Goal: Task Accomplishment & Management: Manage account settings

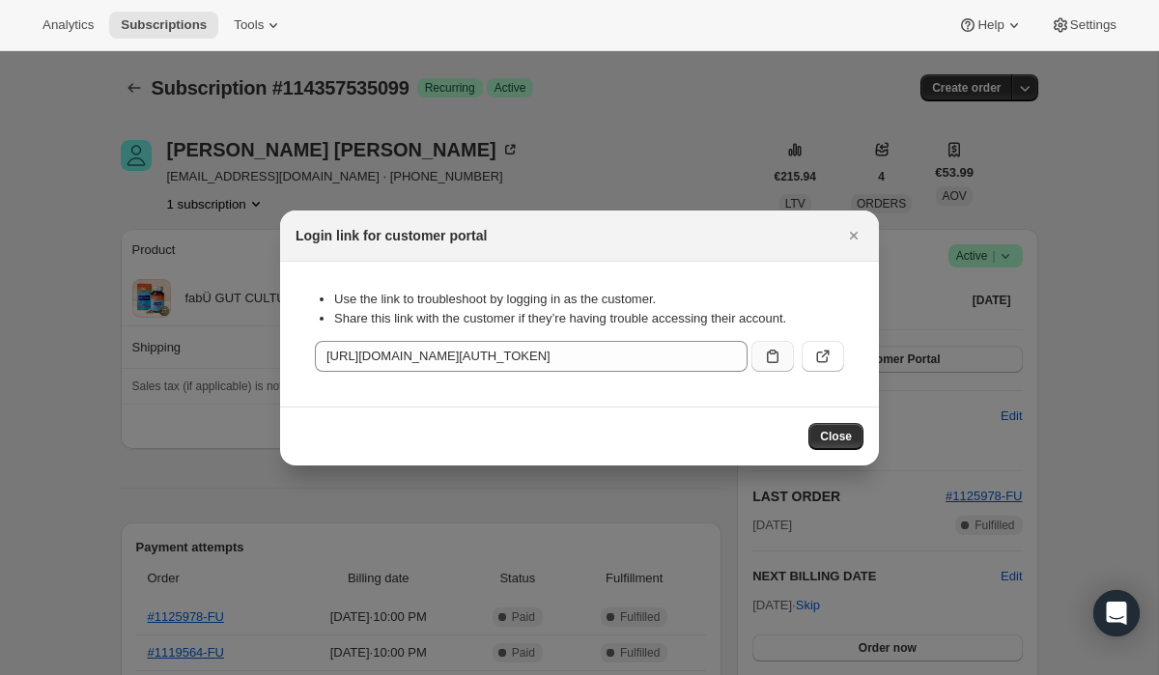
click at [769, 358] on icon ":rc0:" at bounding box center [772, 356] width 19 height 19
click at [860, 235] on icon "Close" at bounding box center [853, 235] width 19 height 19
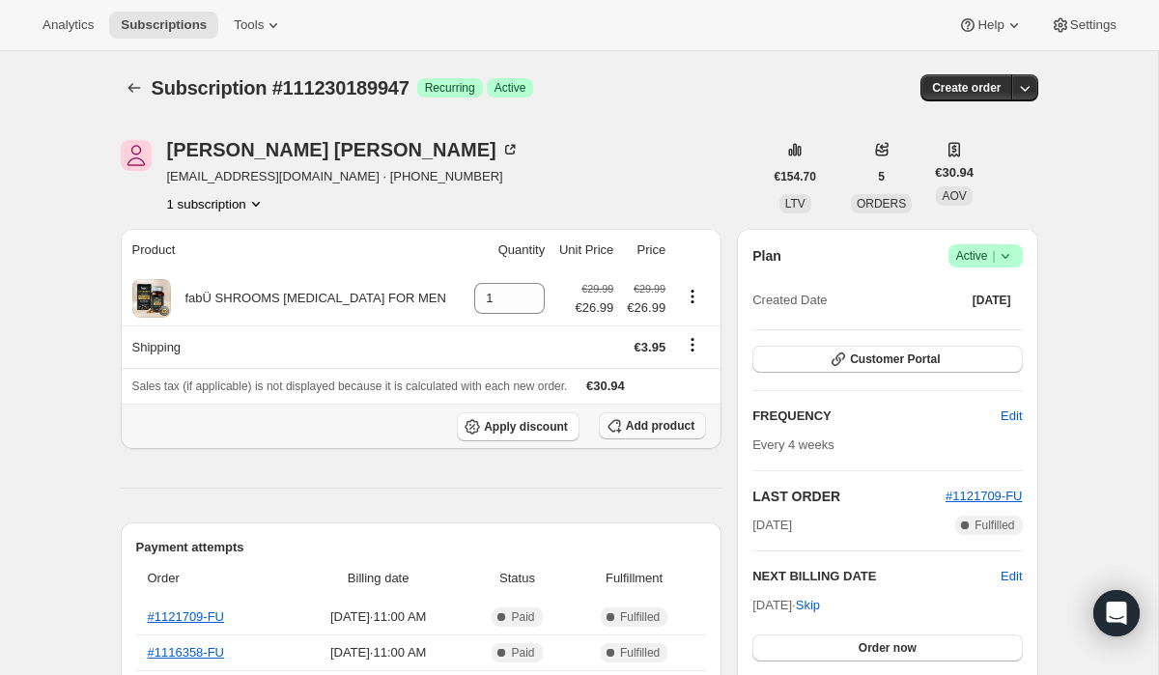
click at [613, 427] on icon "button" at bounding box center [614, 425] width 19 height 19
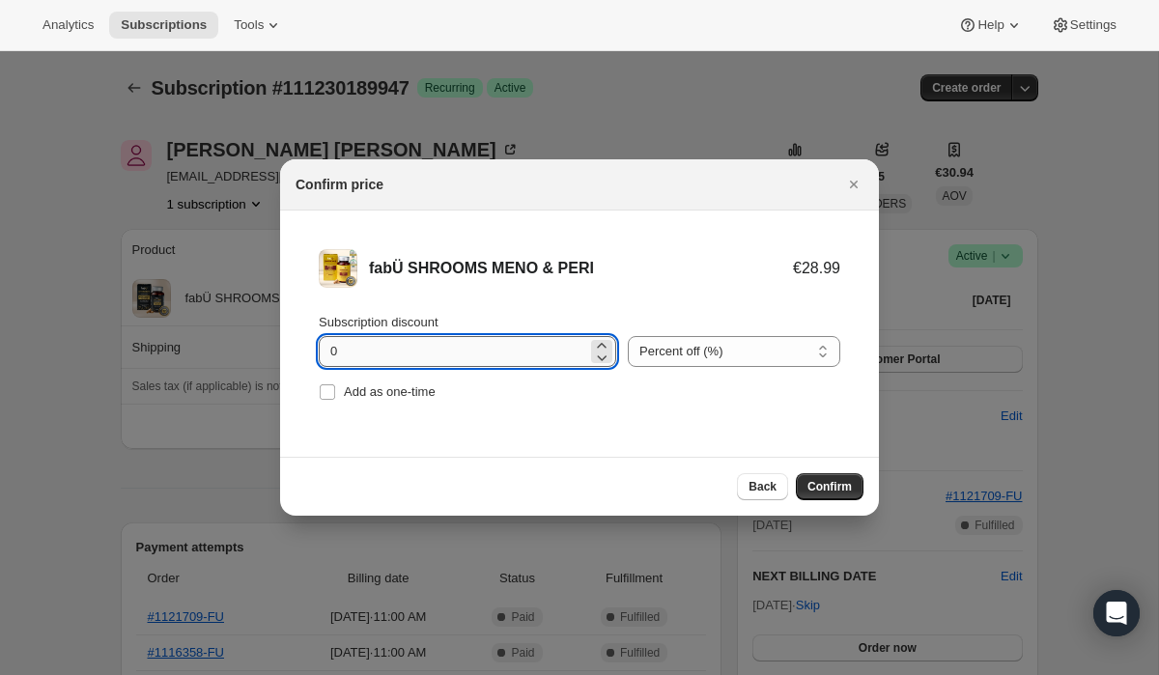
click at [362, 352] on input "0" at bounding box center [453, 351] width 269 height 31
click at [334, 352] on input "0" at bounding box center [453, 351] width 269 height 31
click at [330, 352] on input "0" at bounding box center [453, 351] width 269 height 31
type input "10"
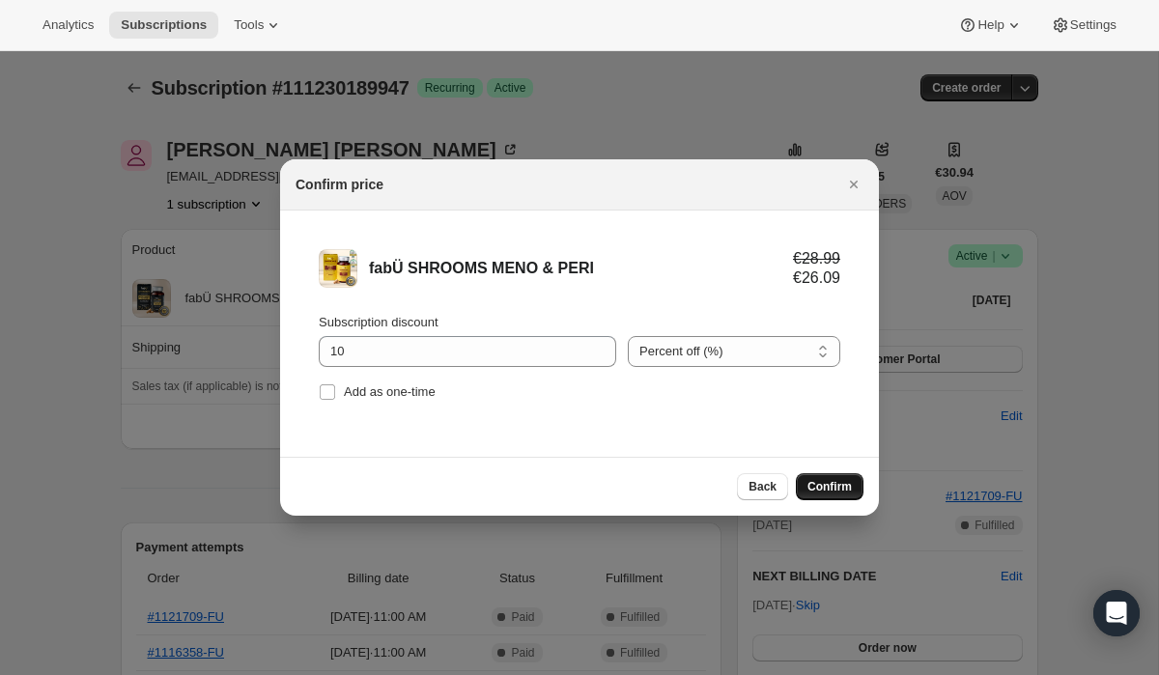
click at [816, 491] on span "Confirm" at bounding box center [830, 486] width 44 height 15
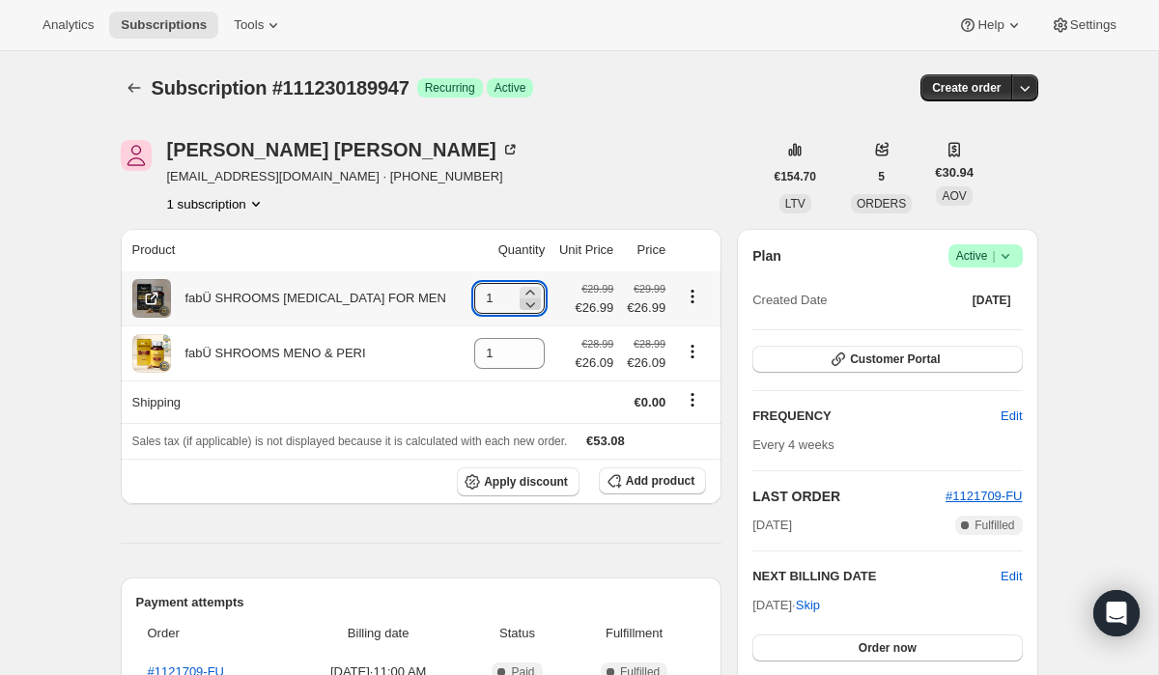
click at [528, 305] on icon at bounding box center [530, 304] width 19 height 19
type input "0"
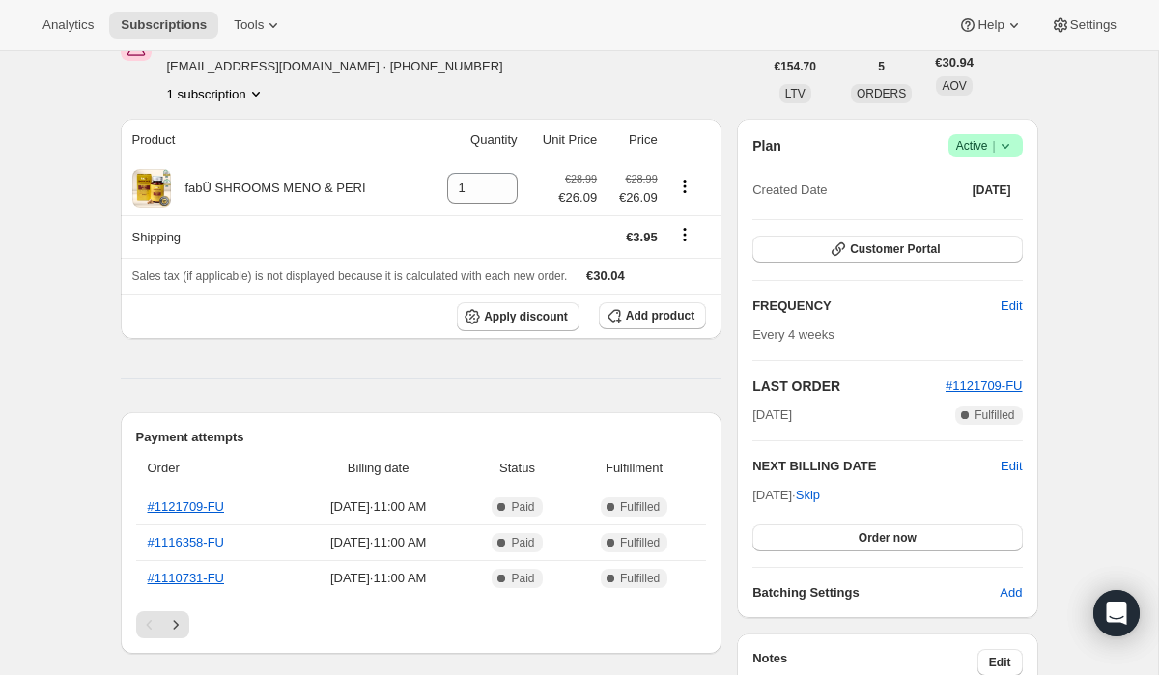
scroll to position [113, 0]
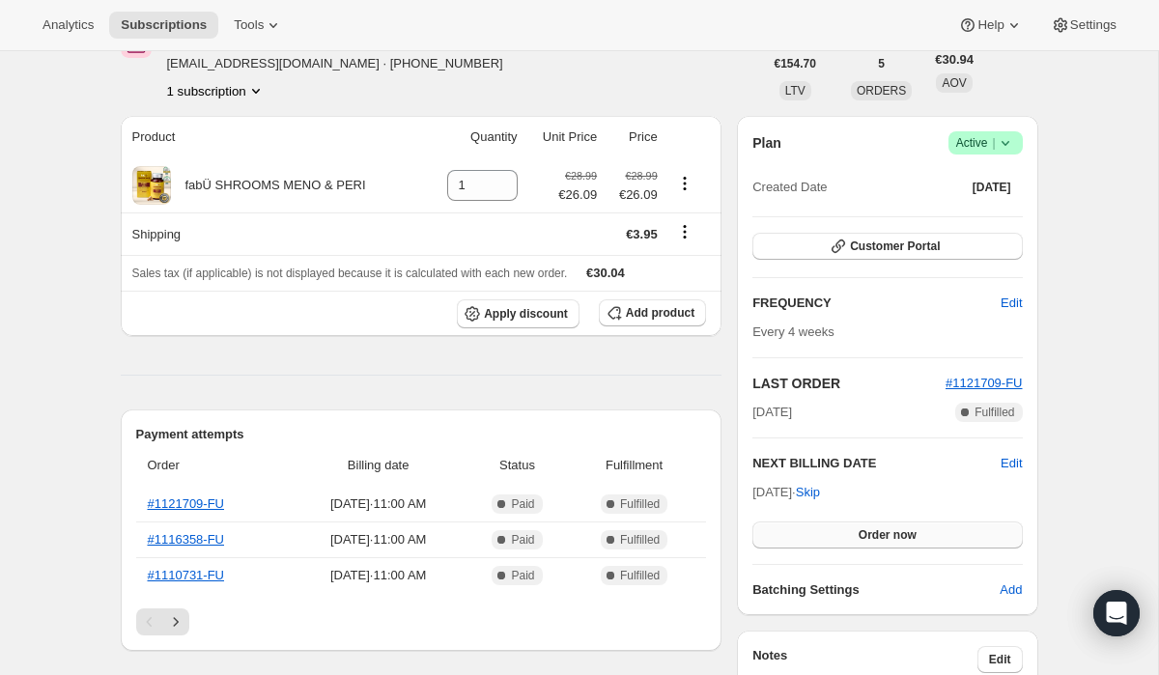
click at [892, 532] on span "Order now" at bounding box center [888, 534] width 58 height 15
click at [892, 532] on span "Click to confirm" at bounding box center [887, 534] width 88 height 15
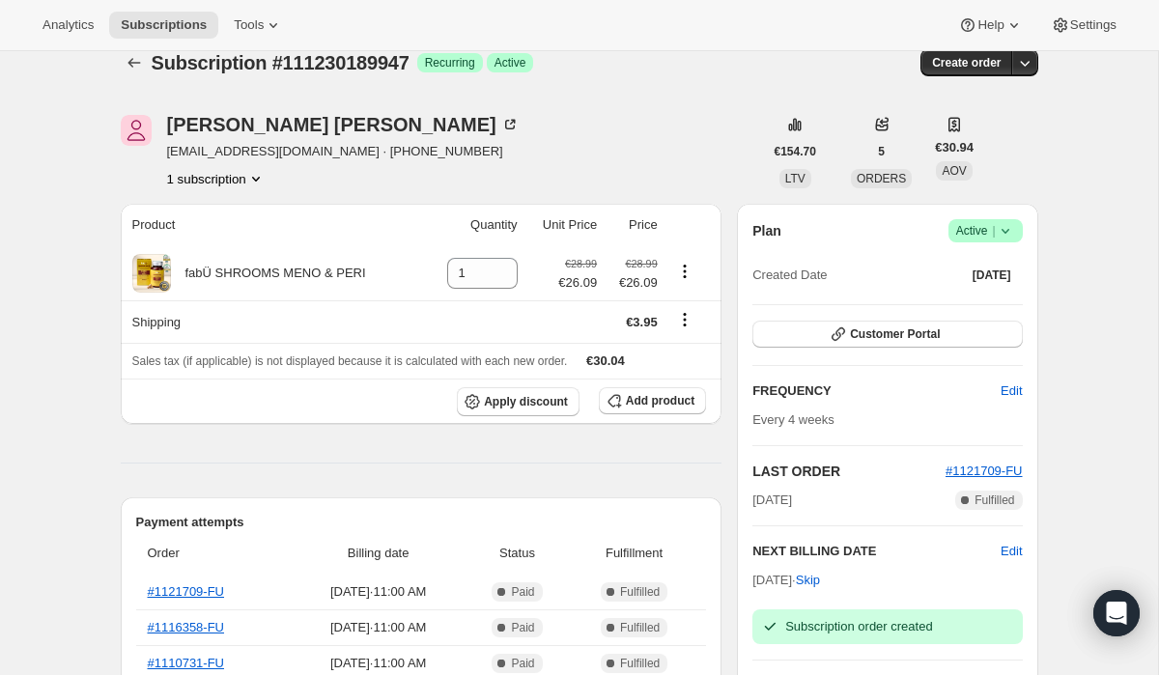
scroll to position [0, 0]
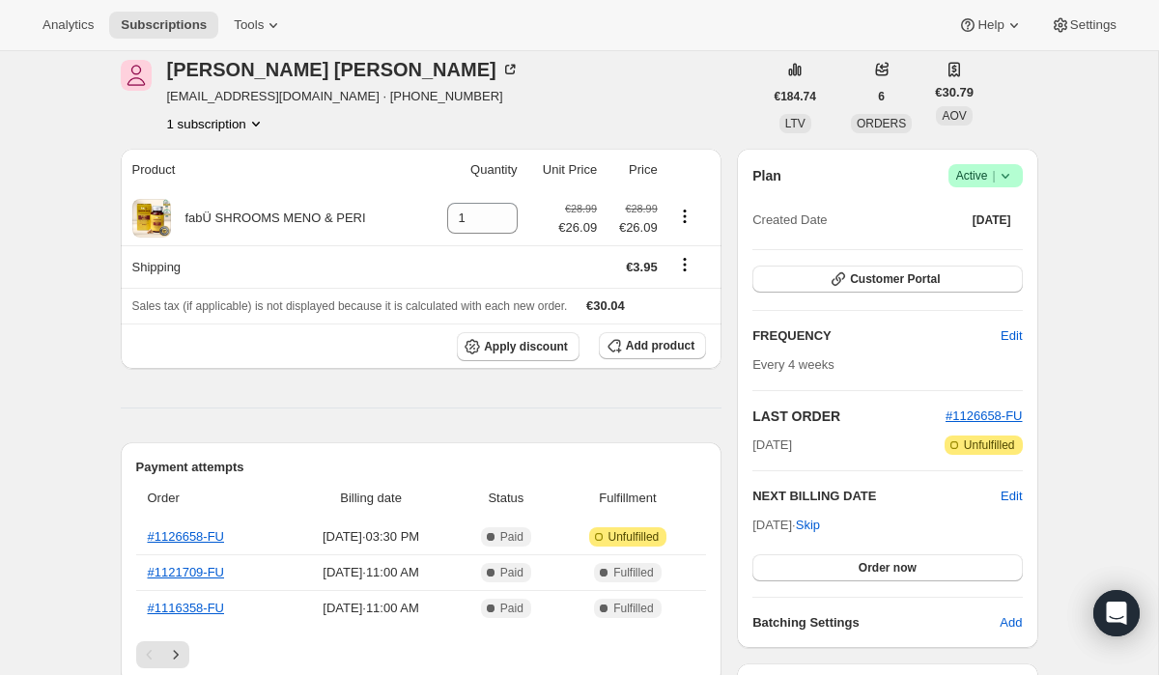
scroll to position [95, 0]
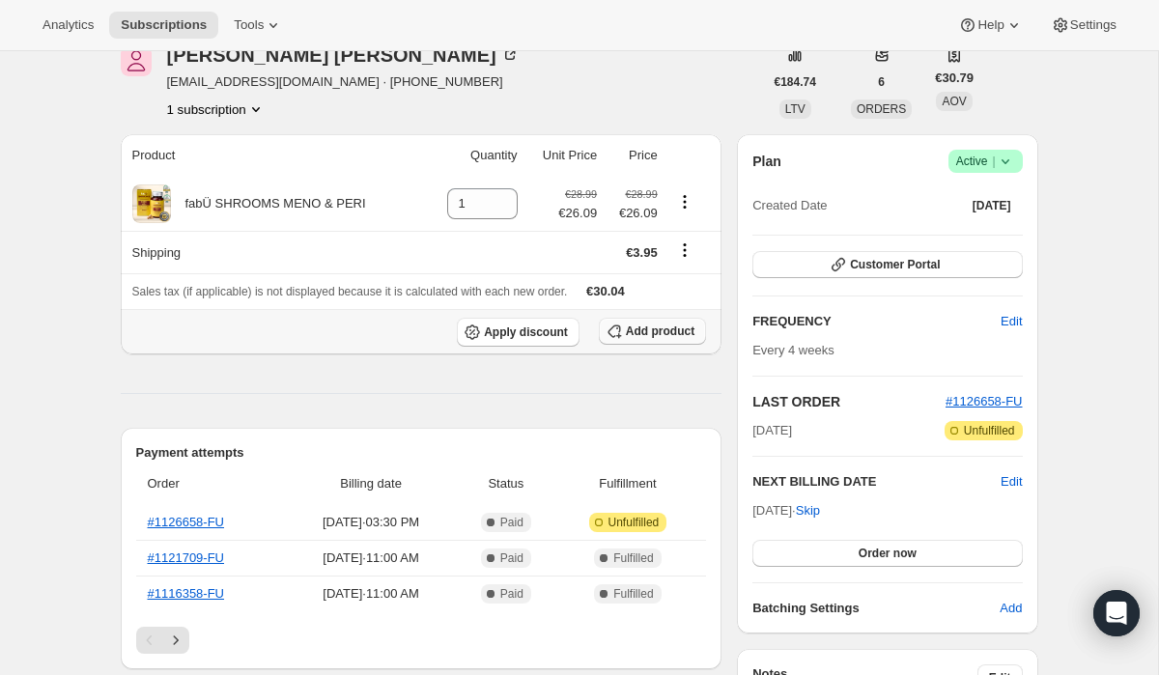
click at [630, 339] on span "Add product" at bounding box center [660, 331] width 69 height 15
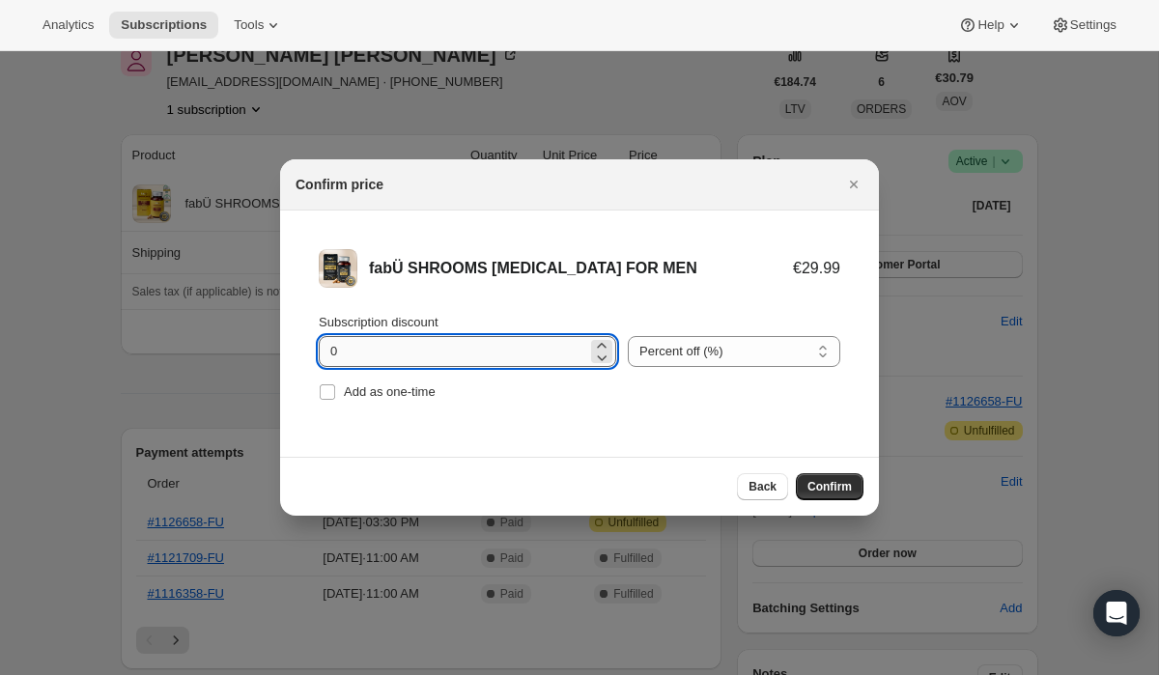
click at [327, 354] on input "0" at bounding box center [453, 351] width 269 height 31
type input "10"
click at [830, 489] on span "Confirm" at bounding box center [830, 486] width 44 height 15
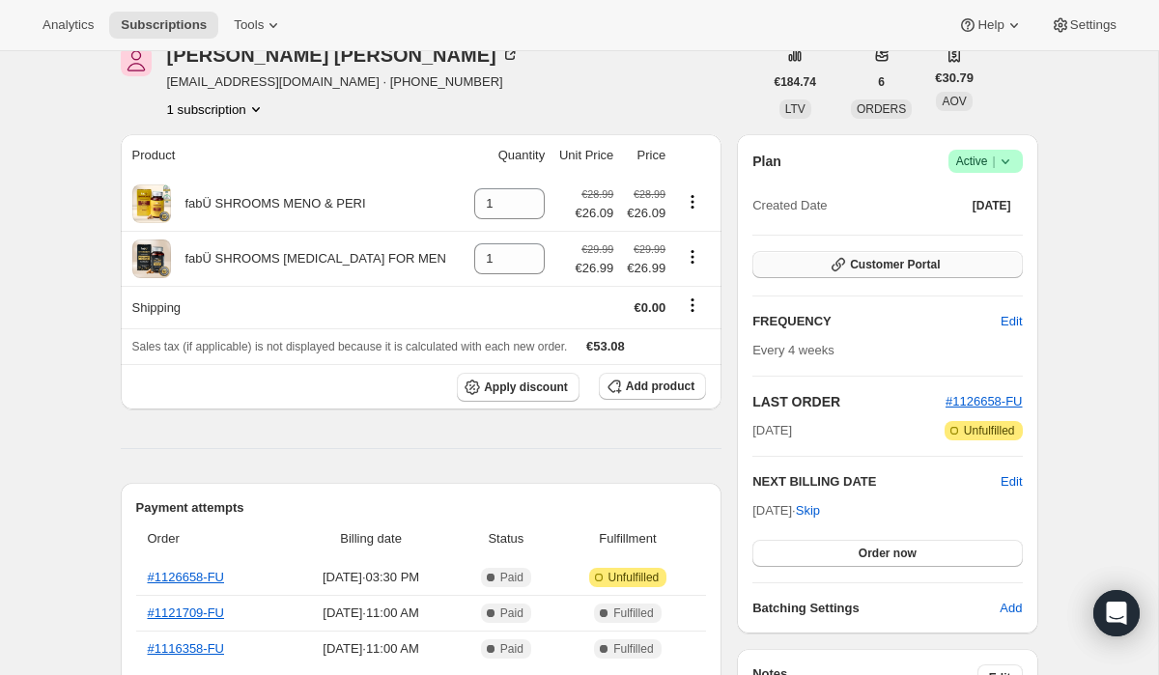
click at [894, 267] on span "Customer Portal" at bounding box center [895, 264] width 90 height 15
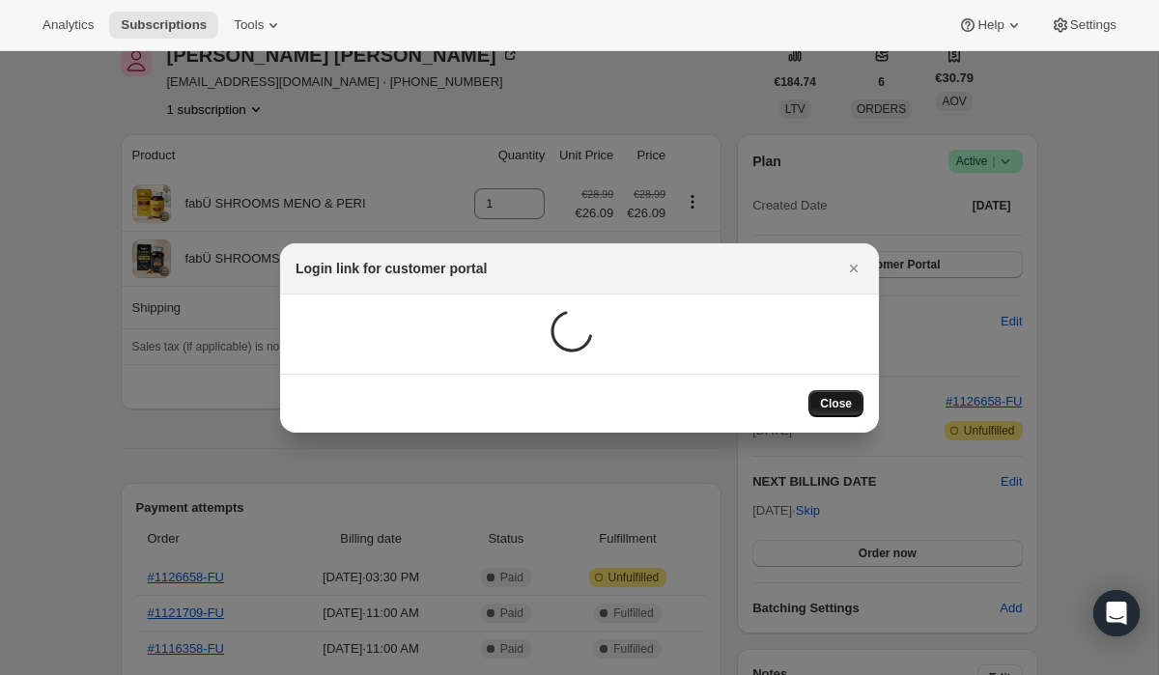
click at [836, 400] on span "Close" at bounding box center [836, 403] width 32 height 15
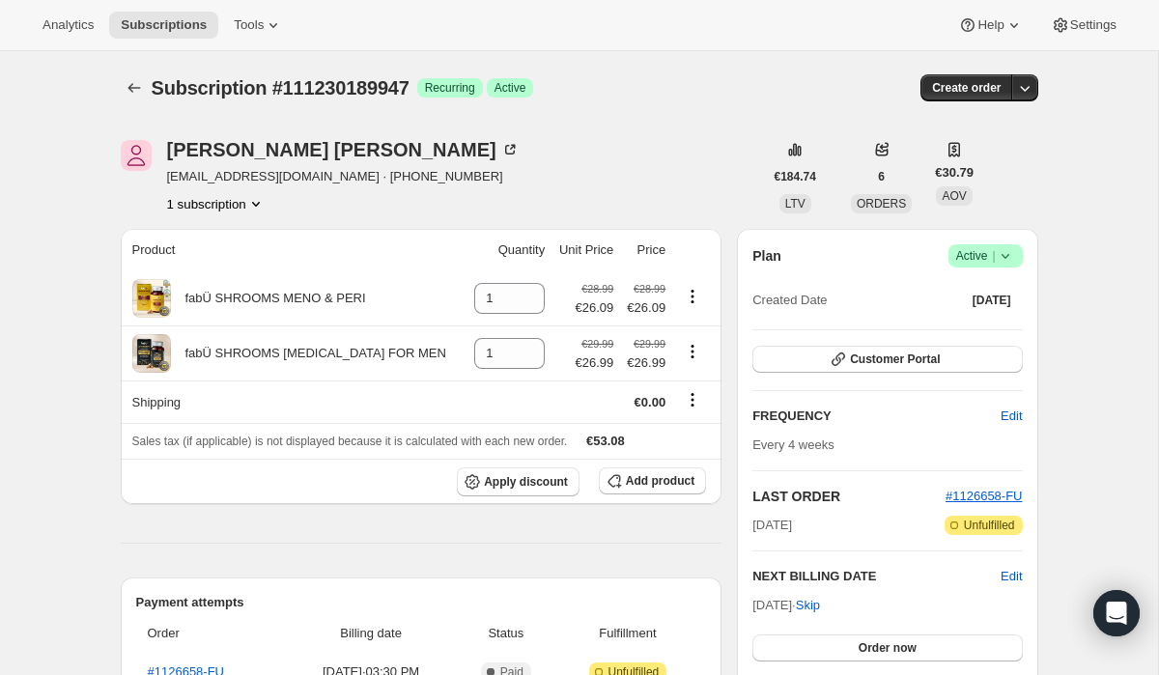
scroll to position [95, 0]
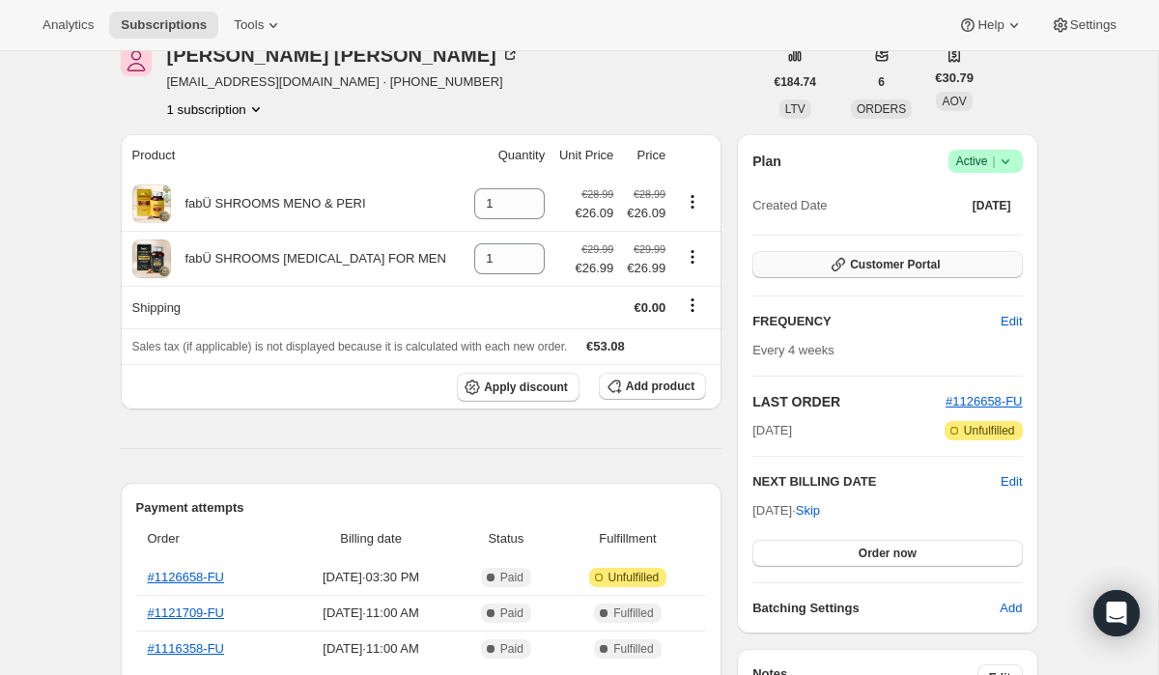
click at [907, 258] on span "Customer Portal" at bounding box center [895, 264] width 90 height 15
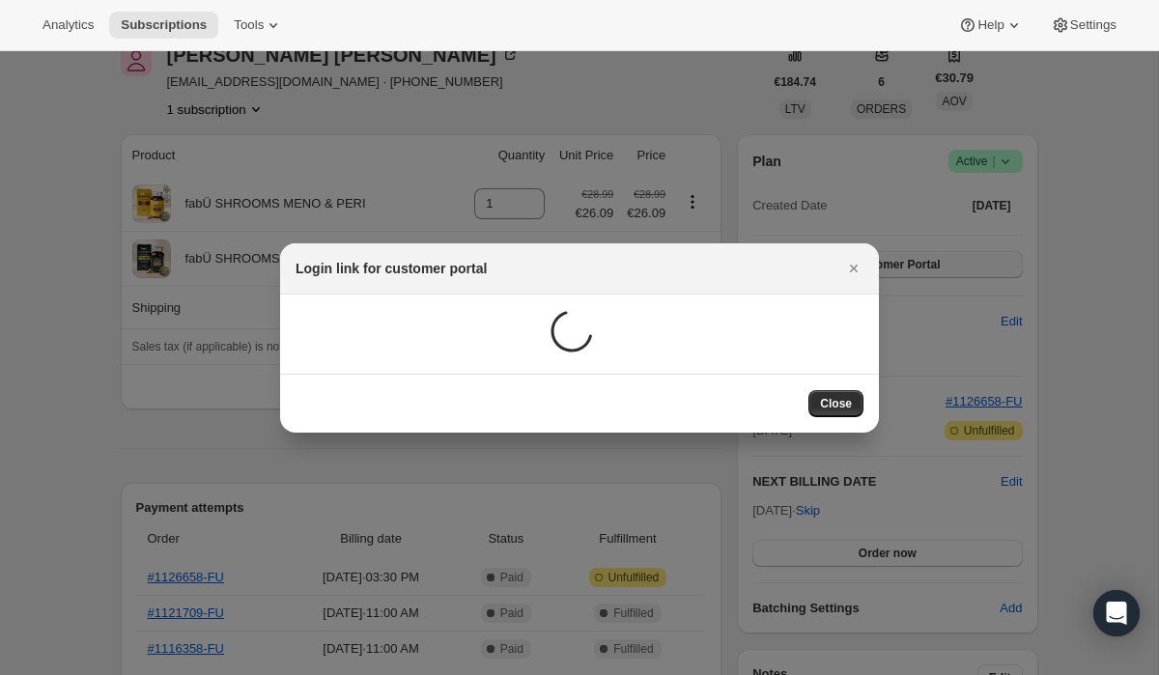
scroll to position [0, 0]
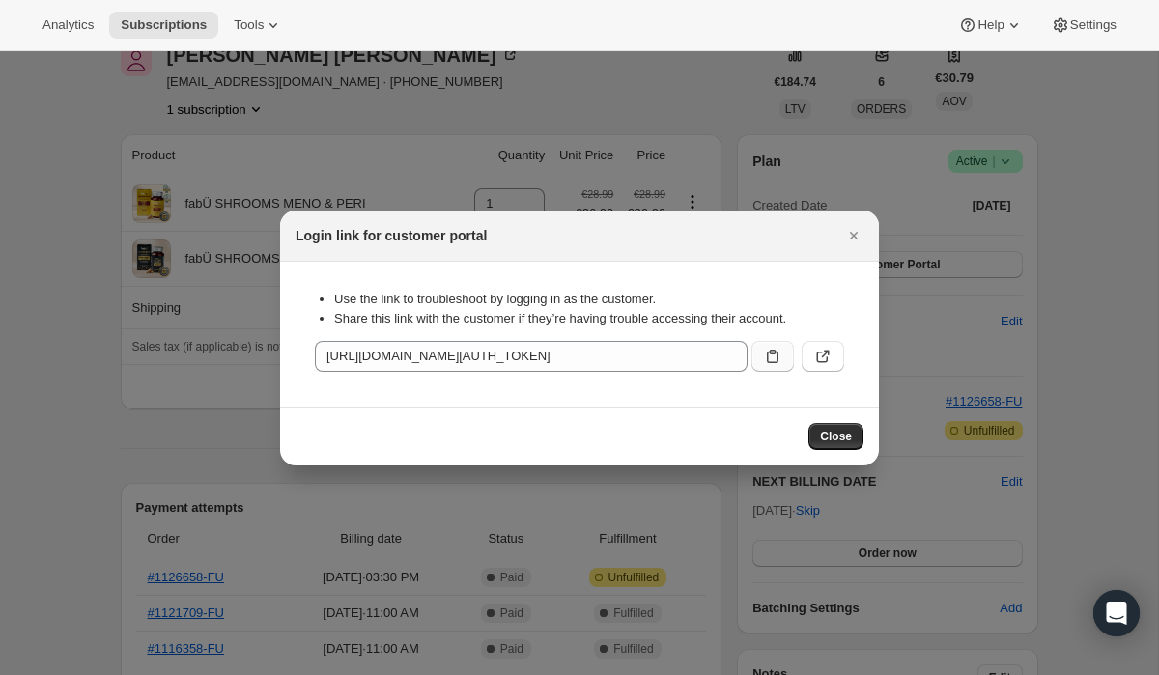
click at [764, 355] on icon ":r4o:" at bounding box center [772, 356] width 19 height 19
click at [858, 238] on icon "Close" at bounding box center [853, 235] width 19 height 19
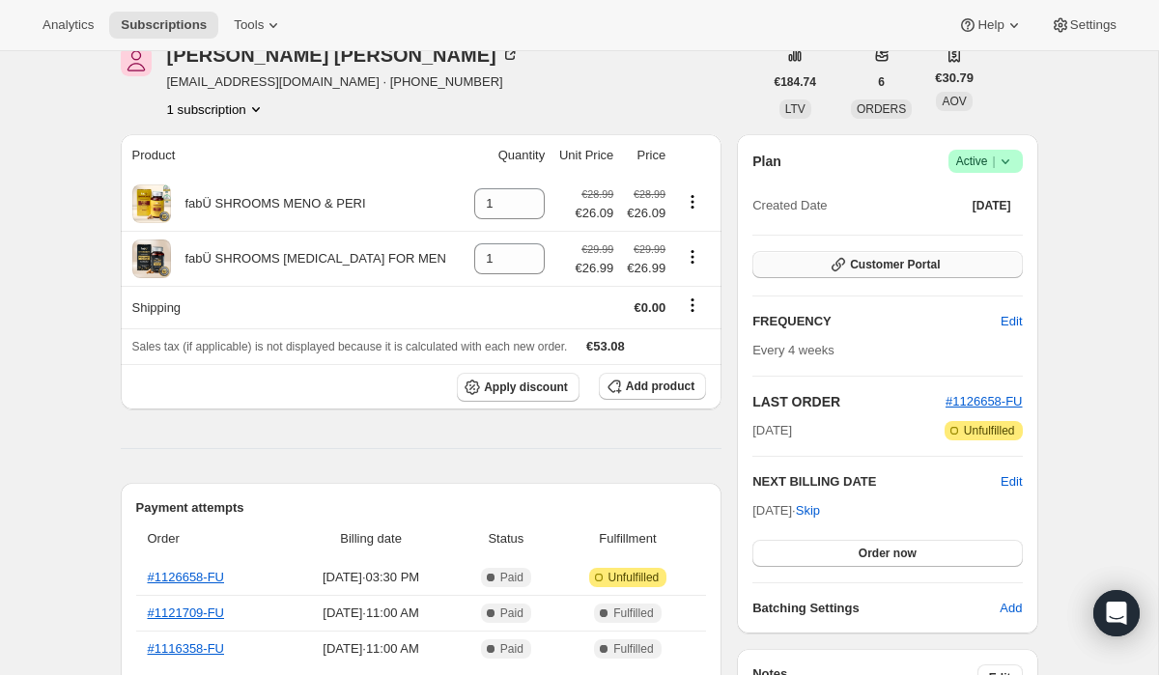
click at [884, 271] on span "Customer Portal" at bounding box center [895, 264] width 90 height 15
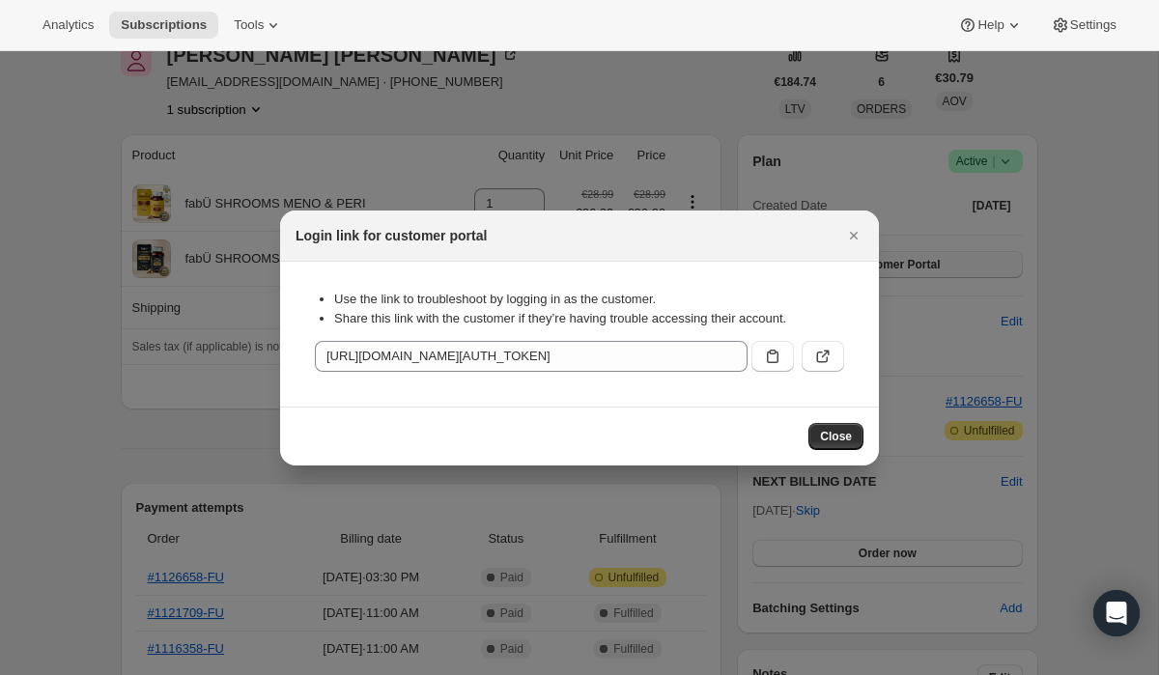
scroll to position [0, 0]
click at [766, 365] on icon ":r4o:" at bounding box center [772, 356] width 19 height 19
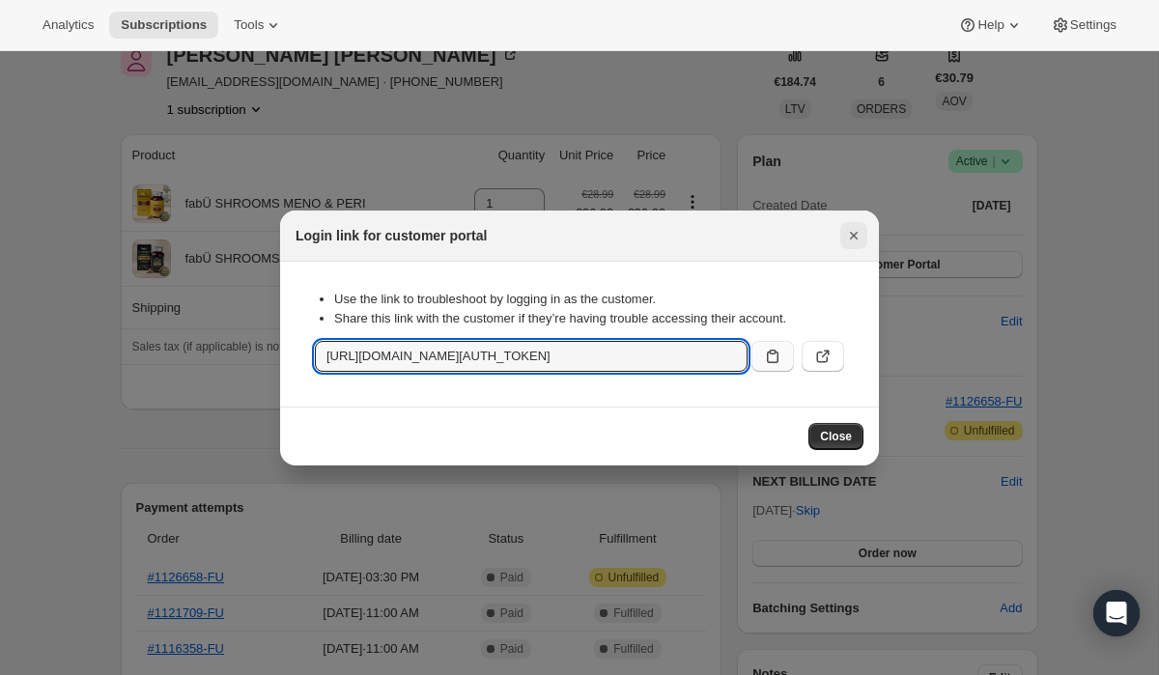
click at [861, 224] on button "Close" at bounding box center [853, 235] width 27 height 27
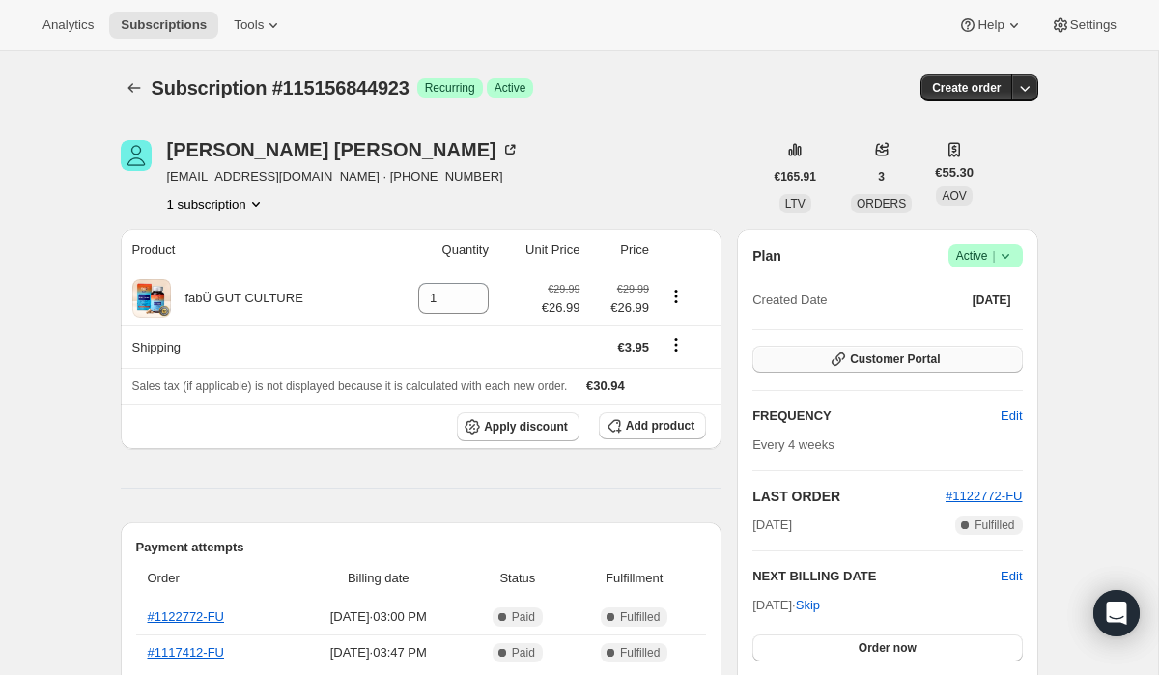
click at [871, 359] on span "Customer Portal" at bounding box center [895, 359] width 90 height 15
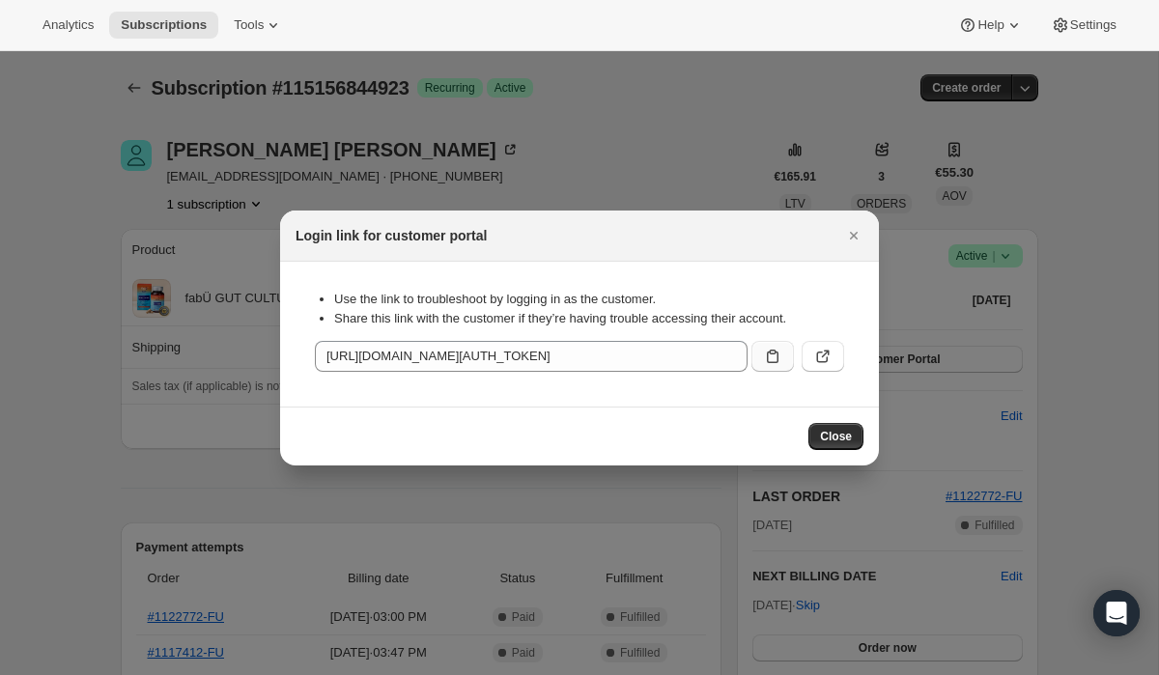
click at [757, 346] on button ":rc0:" at bounding box center [773, 356] width 43 height 31
click at [849, 241] on icon "Close" at bounding box center [853, 235] width 19 height 19
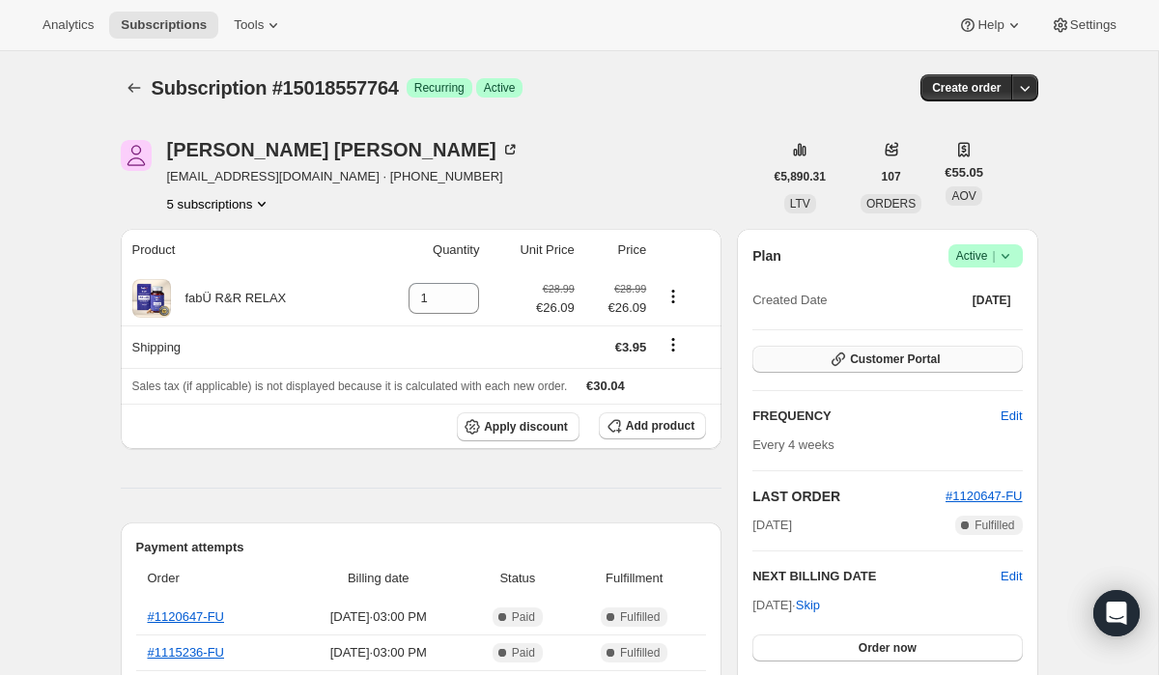
click at [863, 361] on span "Customer Portal" at bounding box center [895, 359] width 90 height 15
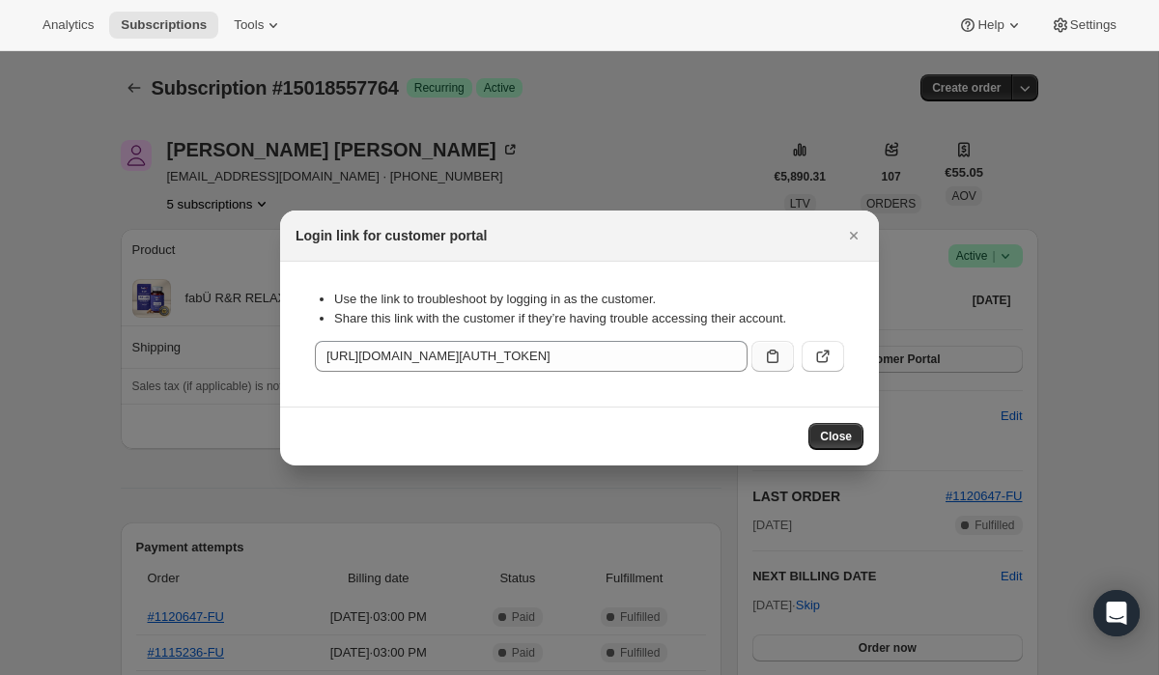
click at [765, 355] on icon ":rc0:" at bounding box center [772, 356] width 19 height 19
click at [855, 226] on icon "Close" at bounding box center [853, 235] width 19 height 19
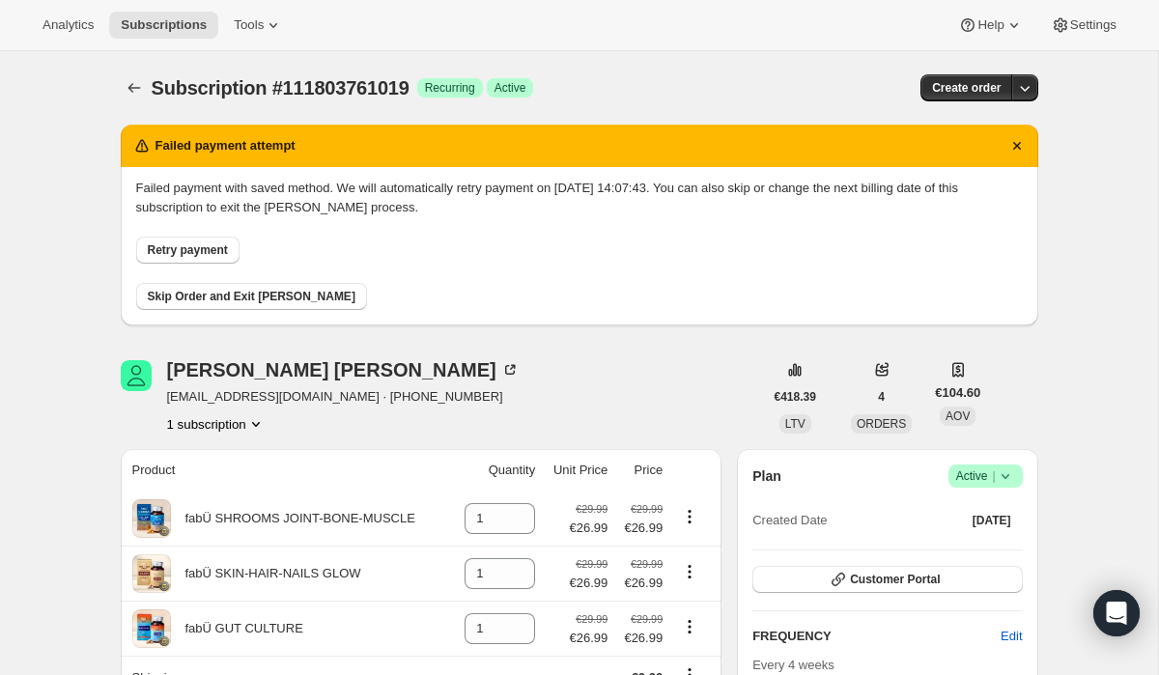
scroll to position [55, 0]
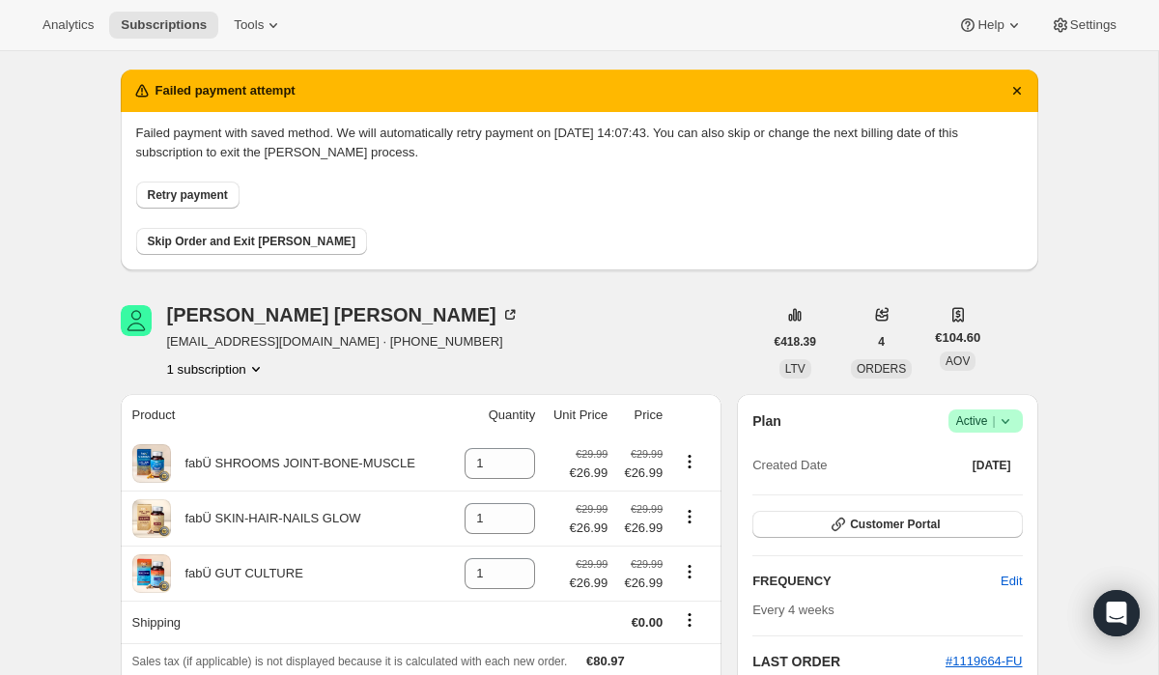
click at [270, 248] on span "Skip Order and Exit Dunning" at bounding box center [252, 241] width 208 height 15
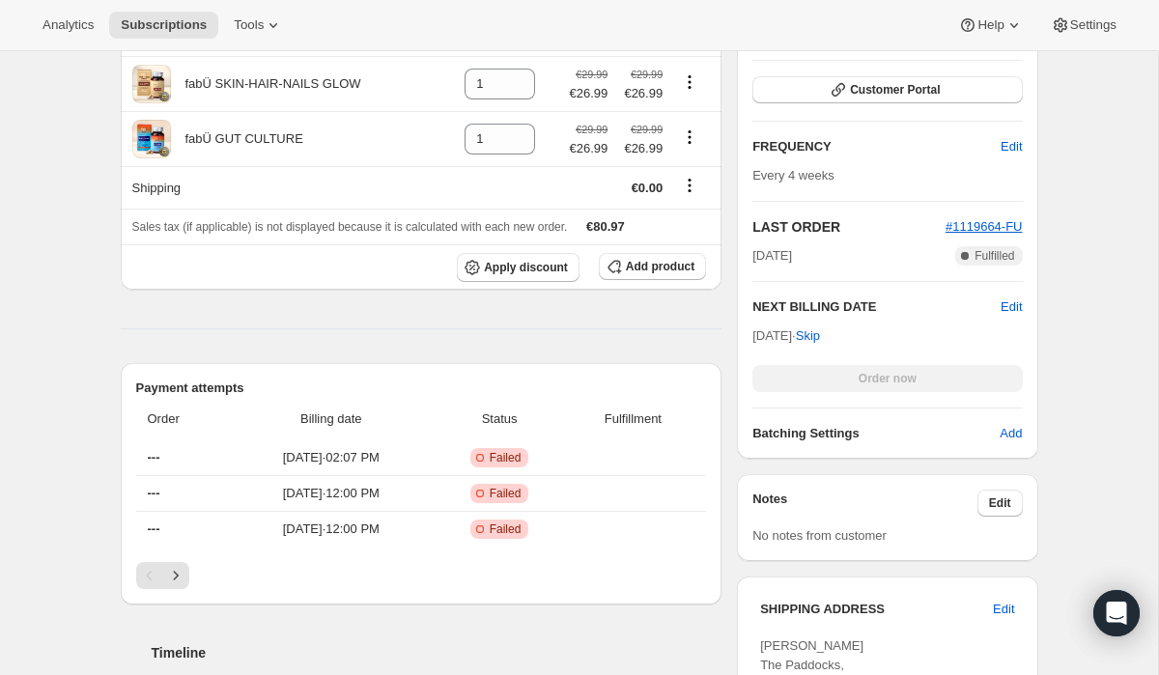
scroll to position [580, 0]
click at [1007, 304] on span "Edit" at bounding box center [1011, 306] width 21 height 19
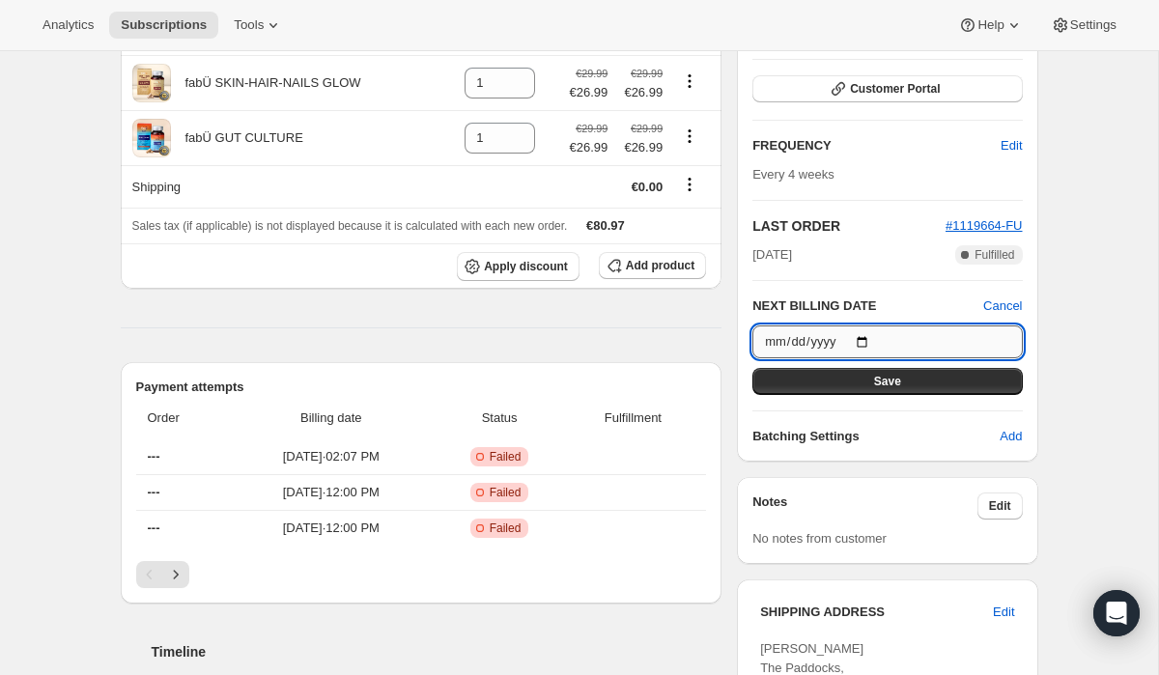
click at [869, 343] on input "2025-10-20" at bounding box center [888, 342] width 270 height 33
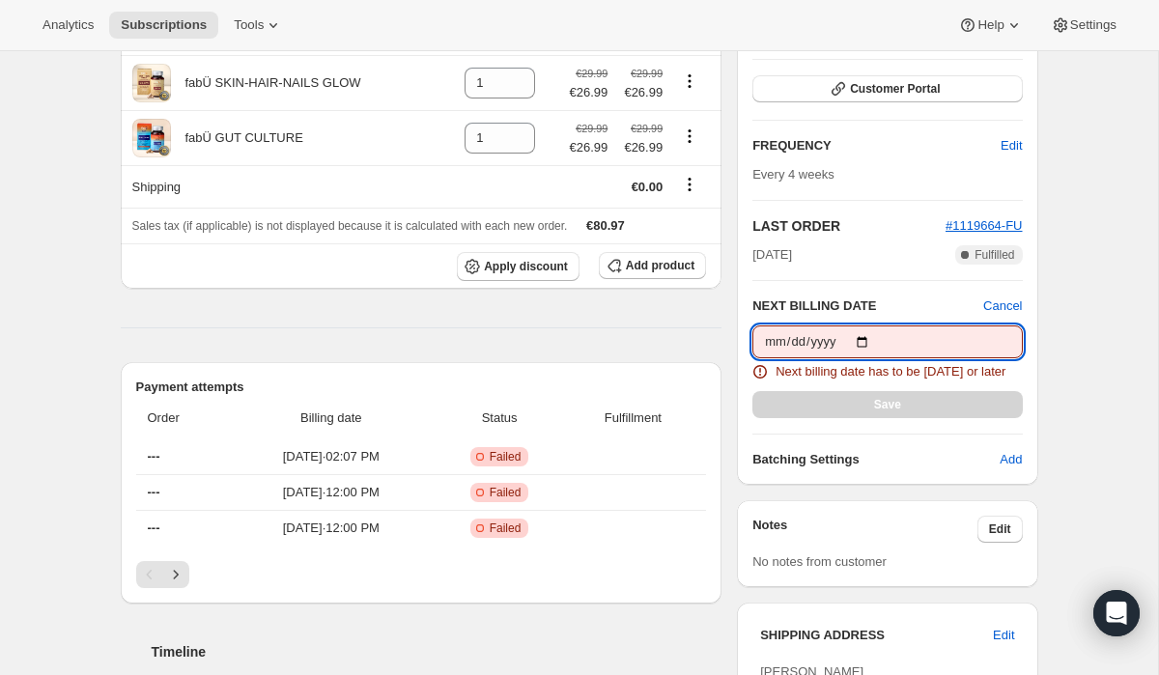
type input "2025-08-26"
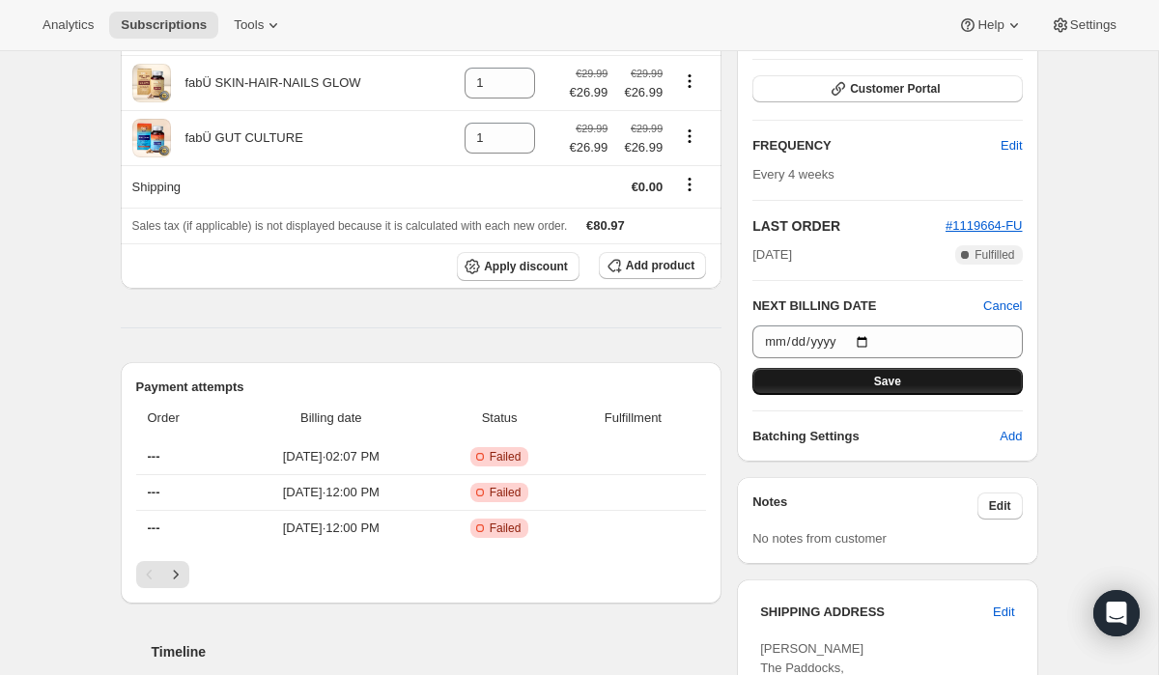
click at [988, 387] on button "Save" at bounding box center [888, 381] width 270 height 27
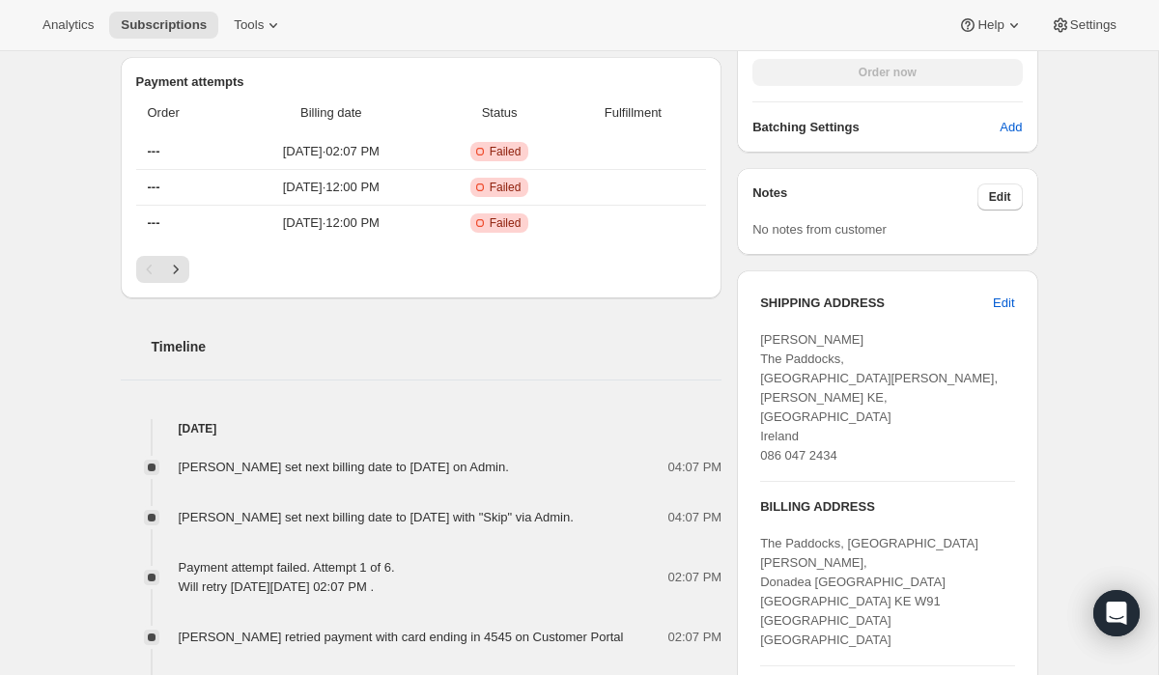
scroll to position [0, 0]
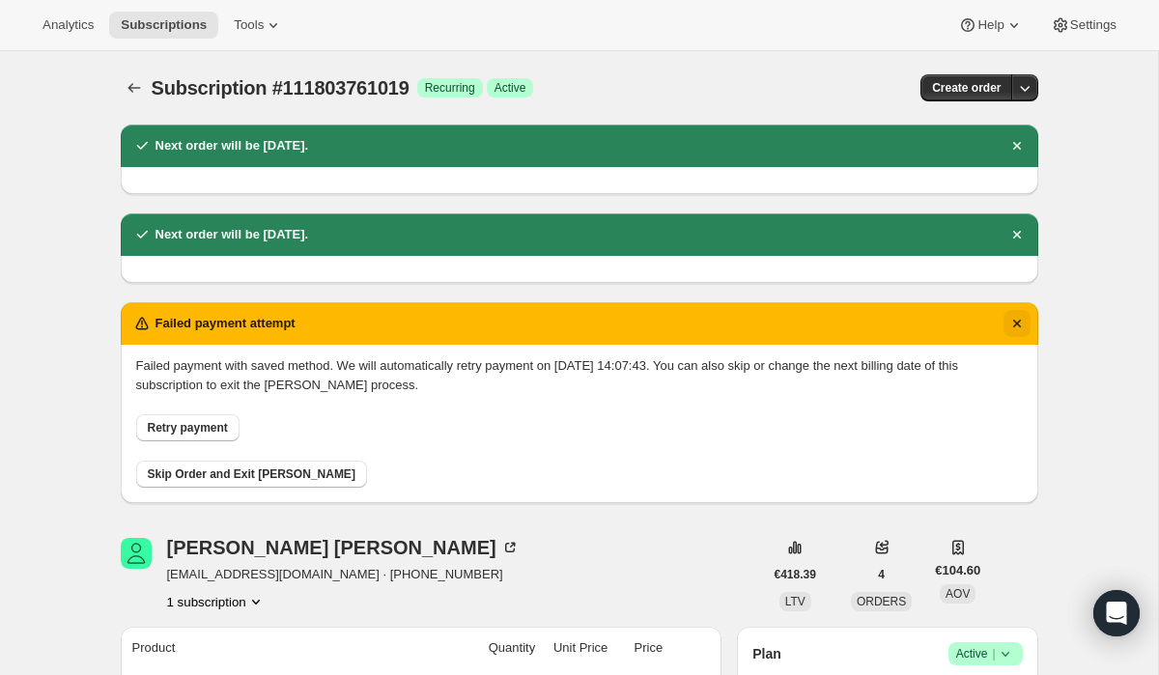
click at [1017, 326] on icon "Dismiss notification" at bounding box center [1017, 323] width 19 height 19
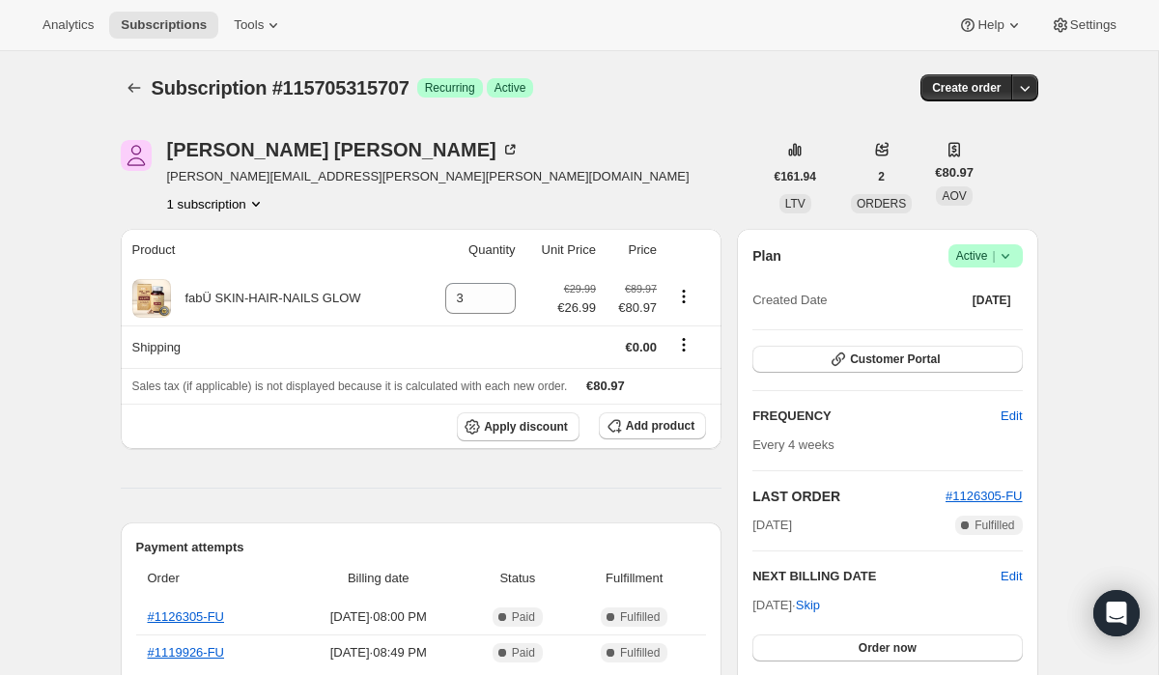
click at [999, 258] on icon at bounding box center [1005, 255] width 19 height 19
click at [974, 326] on span "Cancel subscription" at bounding box center [979, 327] width 109 height 14
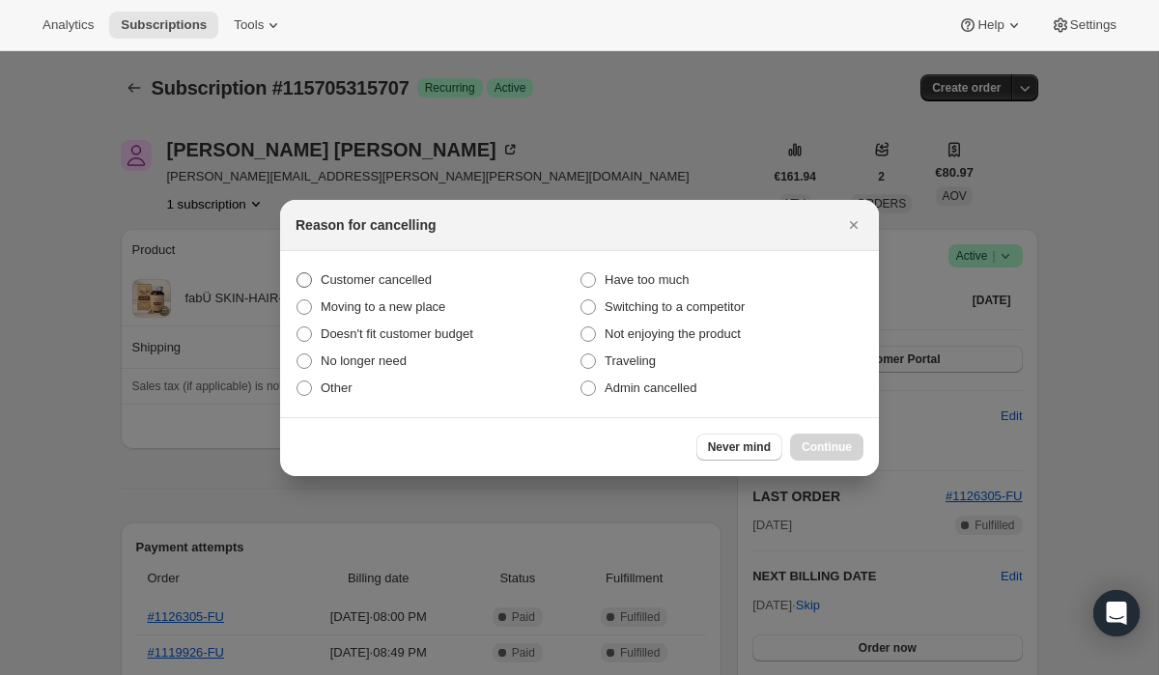
click at [463, 277] on label "Customer cancelled" at bounding box center [438, 280] width 284 height 27
click at [298, 273] on input "Customer cancelled" at bounding box center [297, 272] width 1 height 1
radio input "true"
click at [854, 452] on button "Continue" at bounding box center [826, 447] width 73 height 27
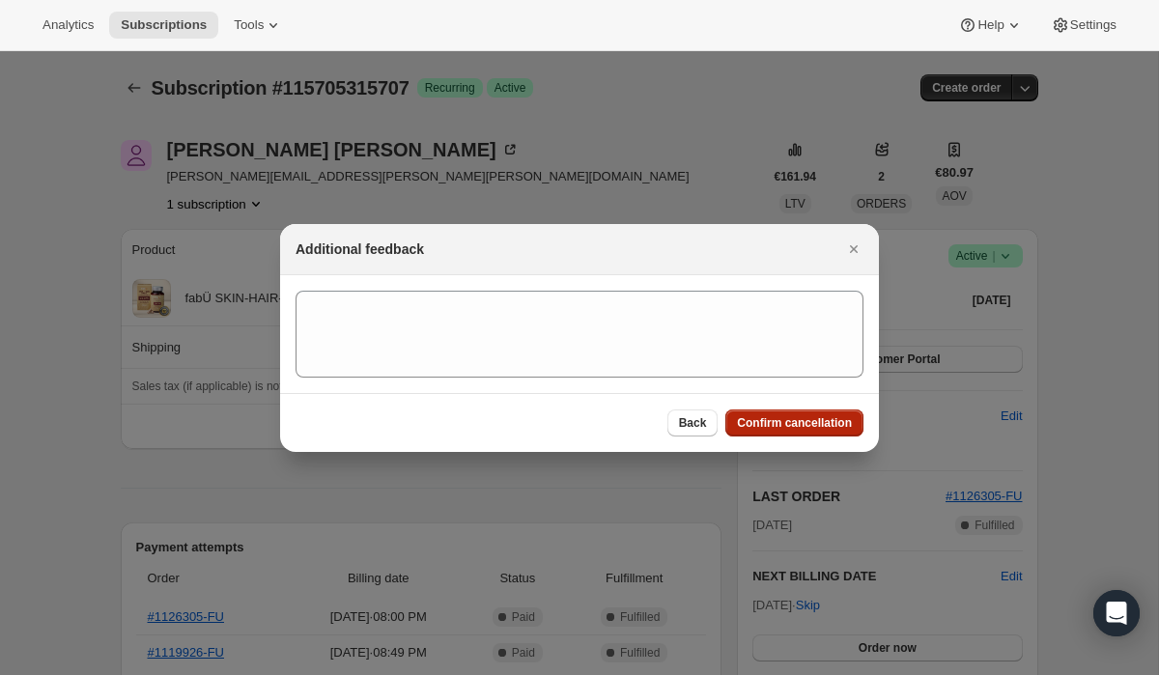
click at [780, 435] on button "Confirm cancellation" at bounding box center [794, 423] width 138 height 27
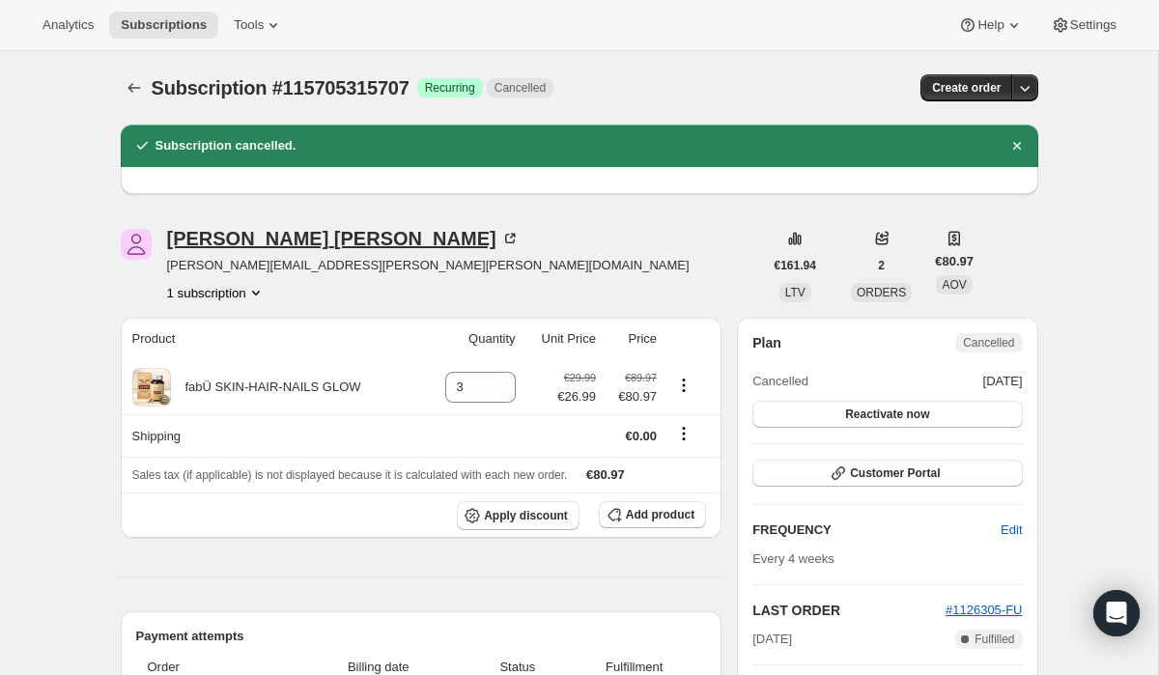
click at [231, 235] on div "[PERSON_NAME]" at bounding box center [343, 238] width 353 height 19
